Goal: Check status

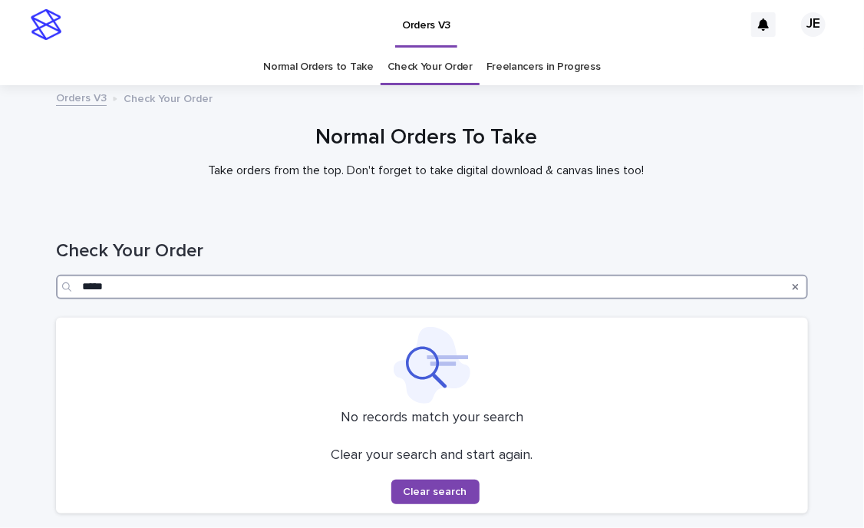
click at [317, 285] on input "*****" at bounding box center [432, 287] width 752 height 25
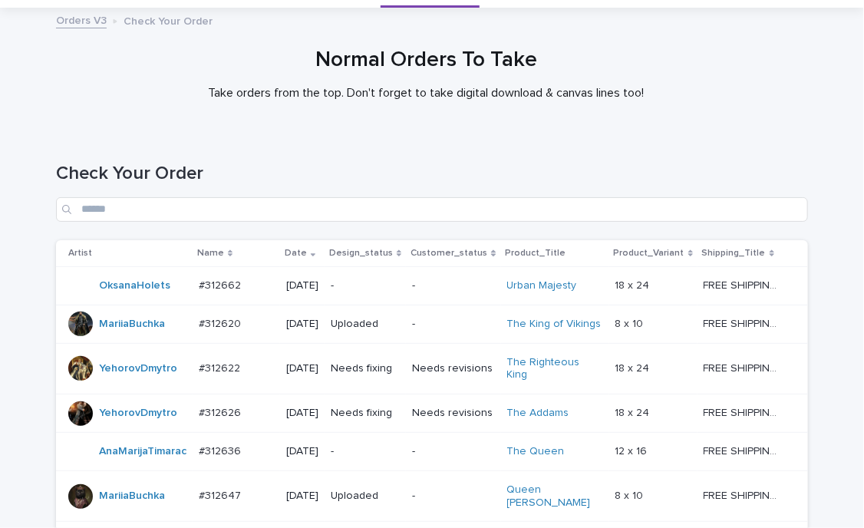
scroll to position [77, 0]
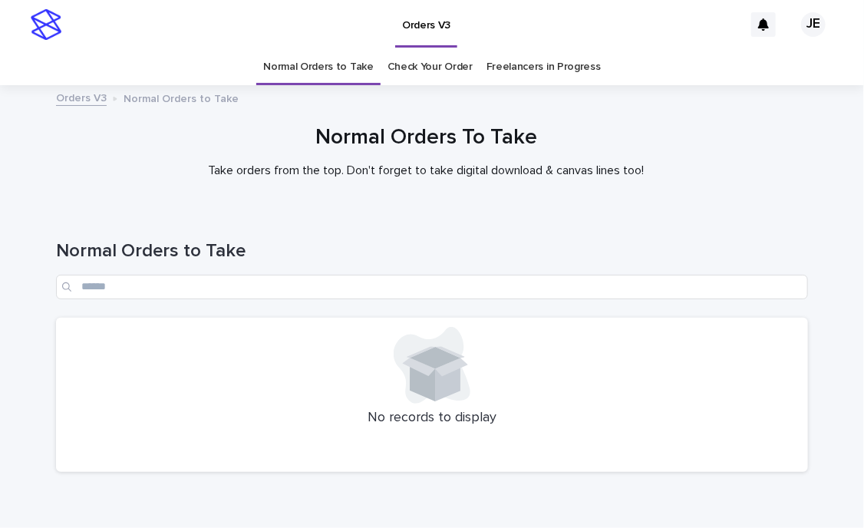
click at [242, 493] on div "Loading... Saving… Loading... Saving… Normal Orders to Take No records to displ…" at bounding box center [431, 365] width 767 height 313
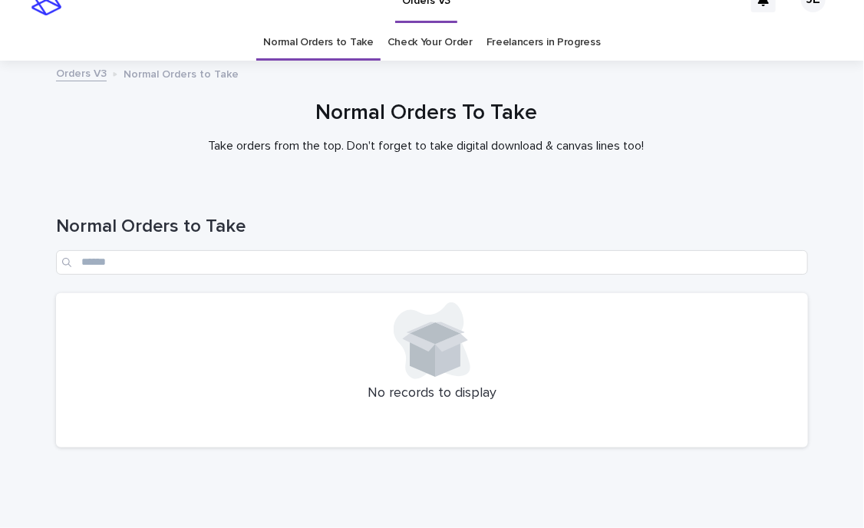
scroll to position [77, 0]
